Goal: Navigation & Orientation: Find specific page/section

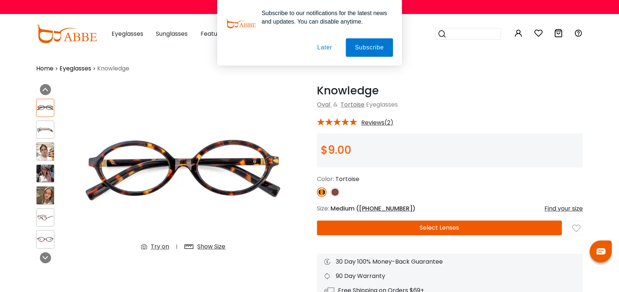
click at [324, 45] on button "Later" at bounding box center [324, 47] width 33 height 18
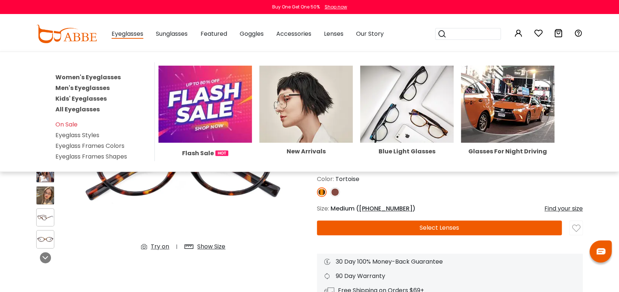
click at [97, 85] on link "Men's Eyeglasses" at bounding box center [82, 88] width 54 height 8
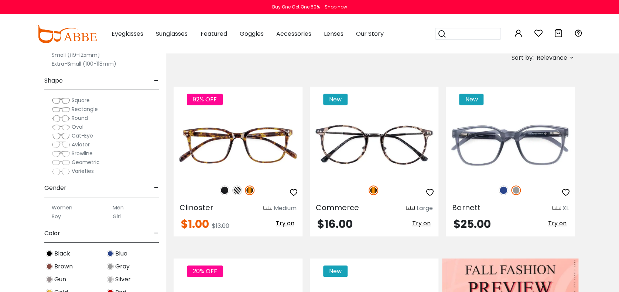
scroll to position [148, 0]
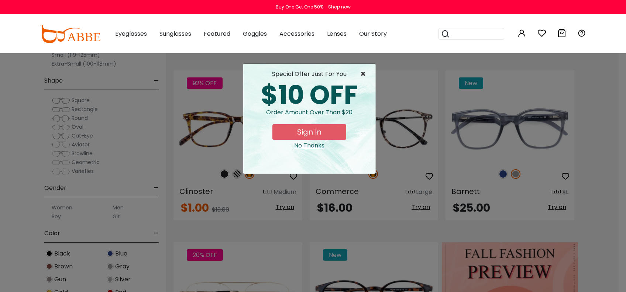
click at [364, 71] on span "×" at bounding box center [364, 74] width 9 height 9
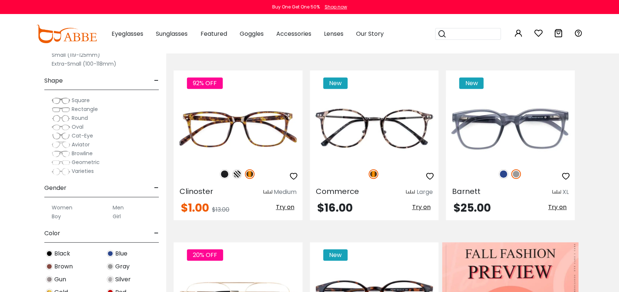
click at [59, 116] on img at bounding box center [61, 118] width 18 height 7
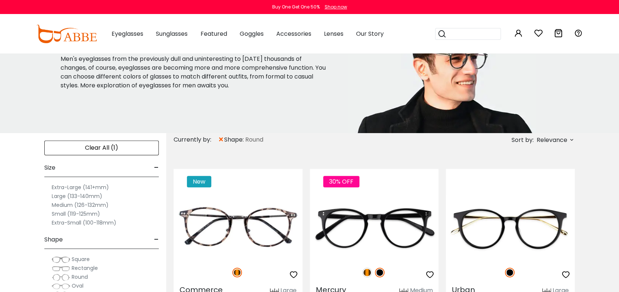
scroll to position [98, 0]
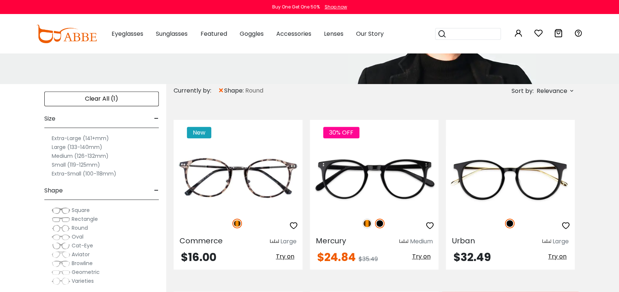
click at [56, 154] on label "Medium (126-132mm)" at bounding box center [80, 156] width 57 height 9
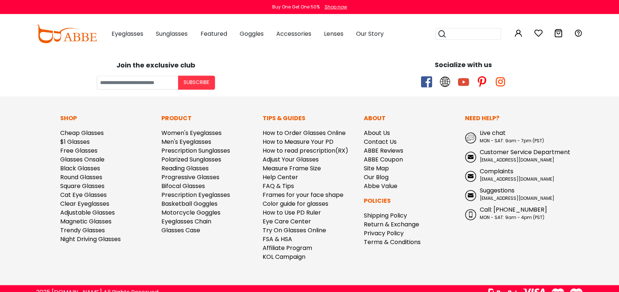
scroll to position [1768, 0]
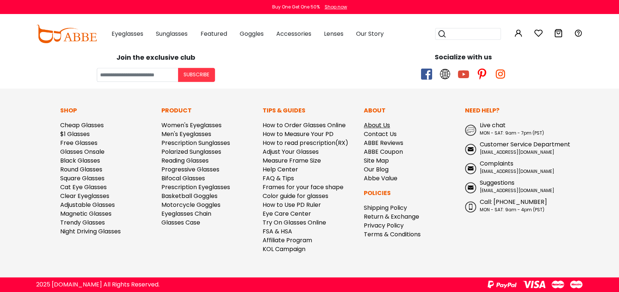
click at [384, 122] on link "About Us" at bounding box center [377, 125] width 26 height 8
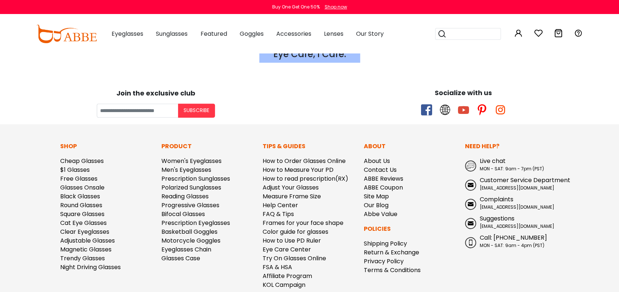
scroll to position [1526, 0]
